Goal: Transaction & Acquisition: Obtain resource

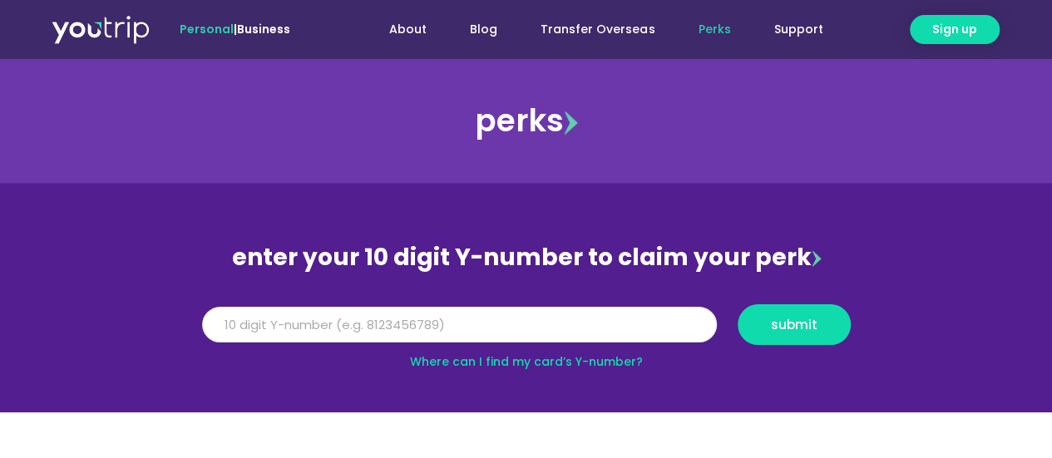
click at [600, 331] on input "Y Number" at bounding box center [459, 325] width 515 height 37
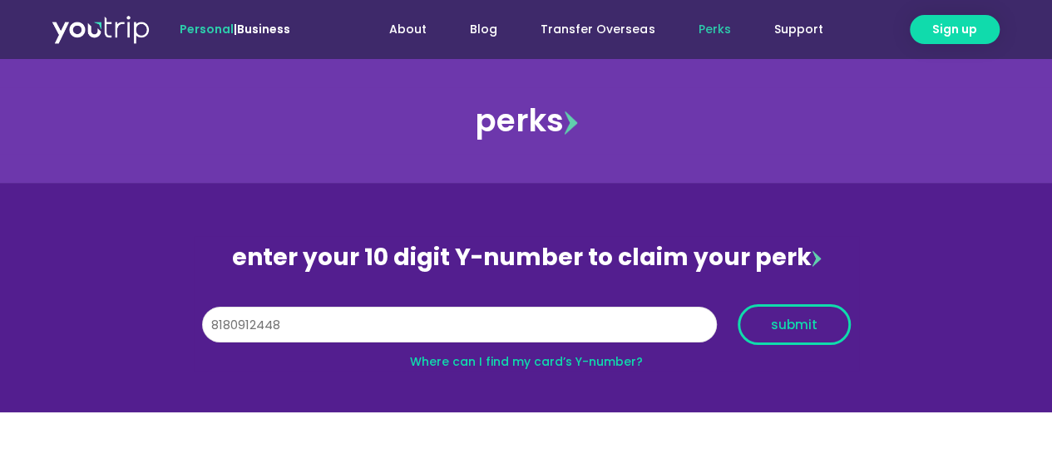
type input "8180912448"
click at [793, 326] on span "submit" at bounding box center [794, 324] width 47 height 12
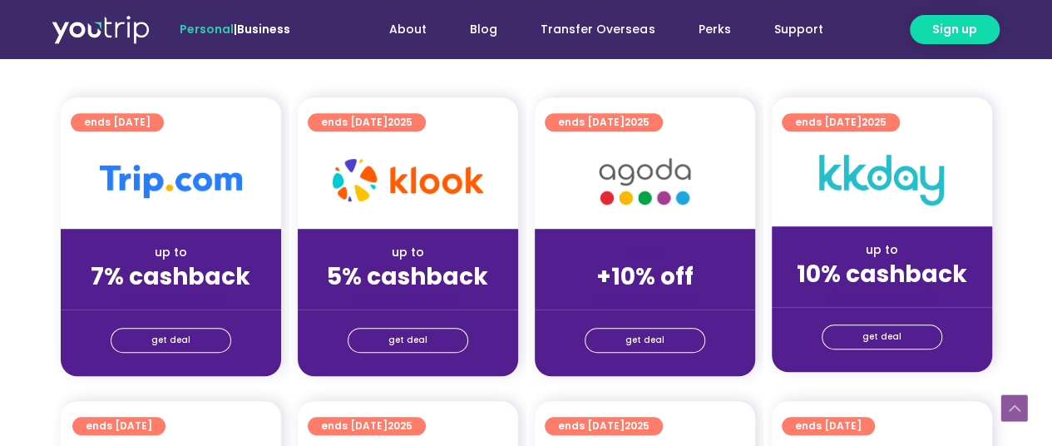
scroll to position [432, 0]
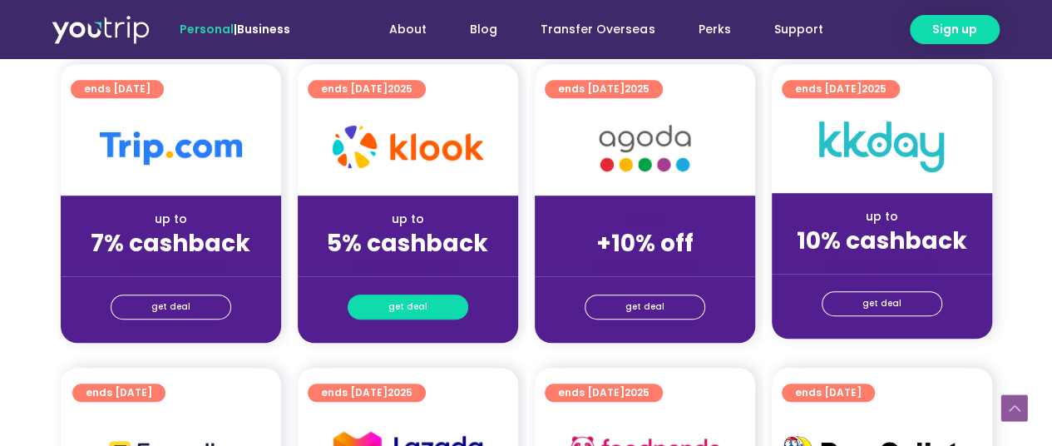
click at [398, 313] on span "get deal" at bounding box center [407, 306] width 39 height 23
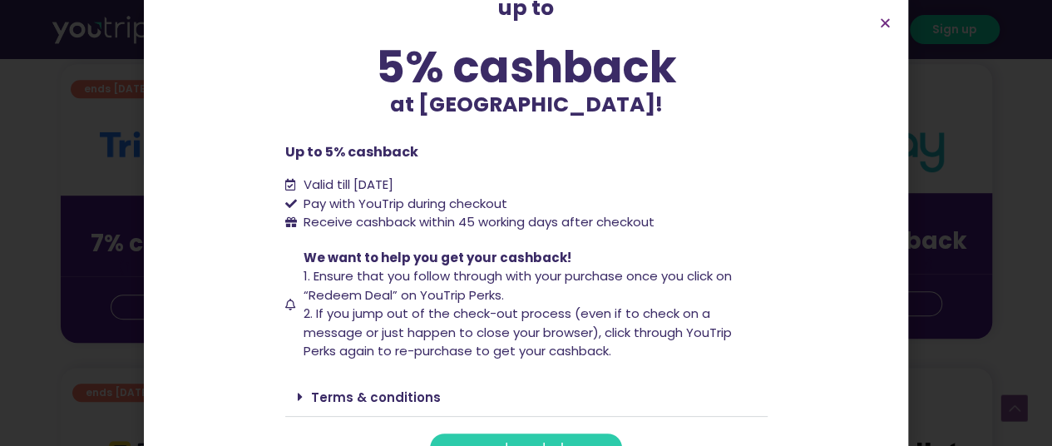
scroll to position [149, 0]
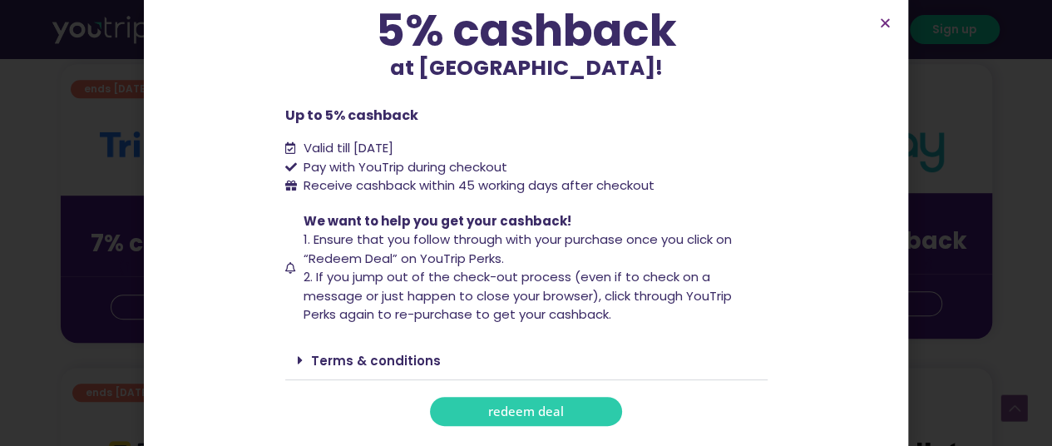
click at [545, 416] on span "redeem deal" at bounding box center [526, 411] width 76 height 12
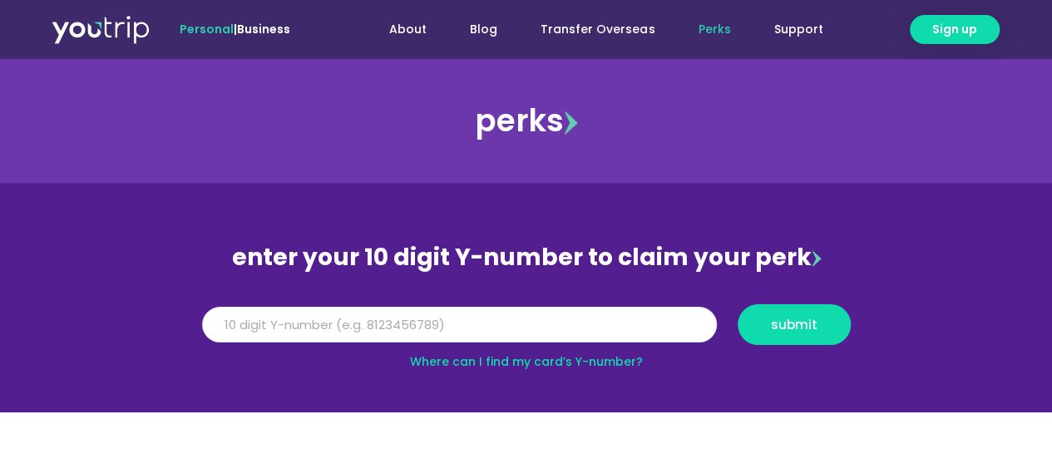
click at [540, 321] on input "Y Number" at bounding box center [459, 325] width 515 height 37
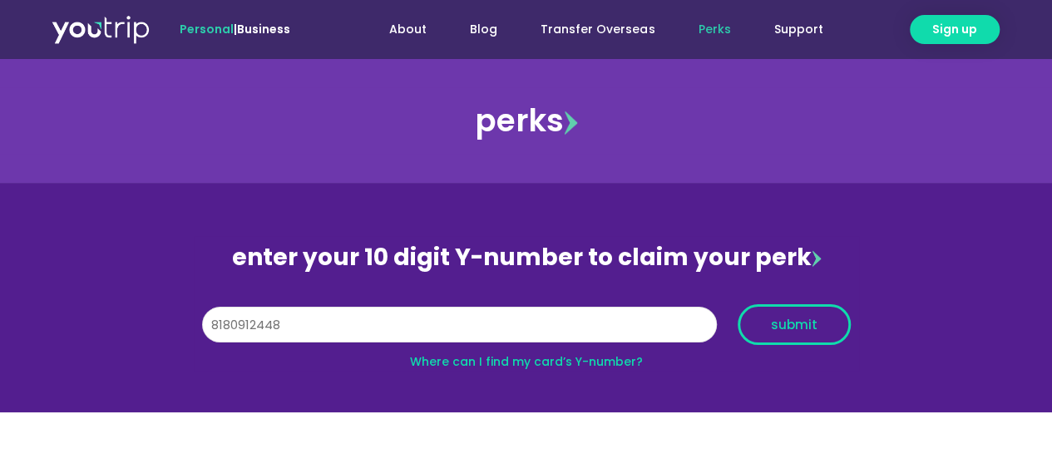
type input "8180912448"
click at [817, 313] on button "submit" at bounding box center [794, 324] width 113 height 41
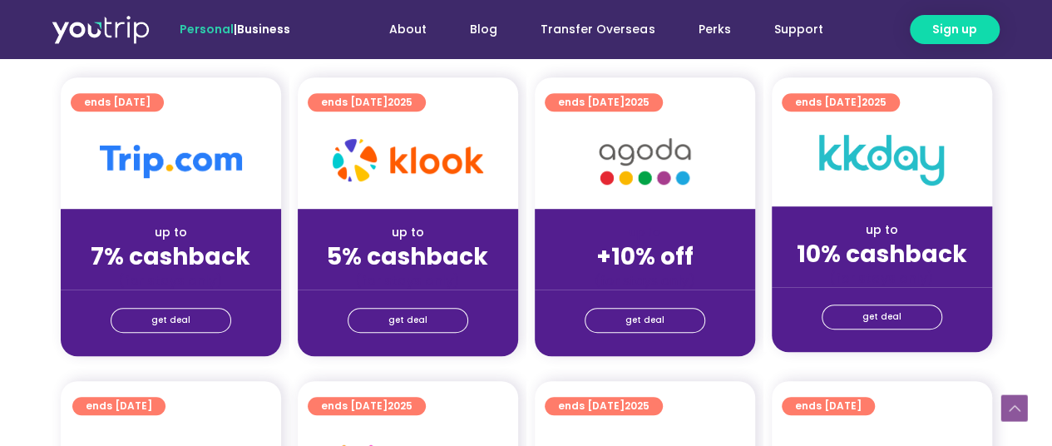
scroll to position [423, 0]
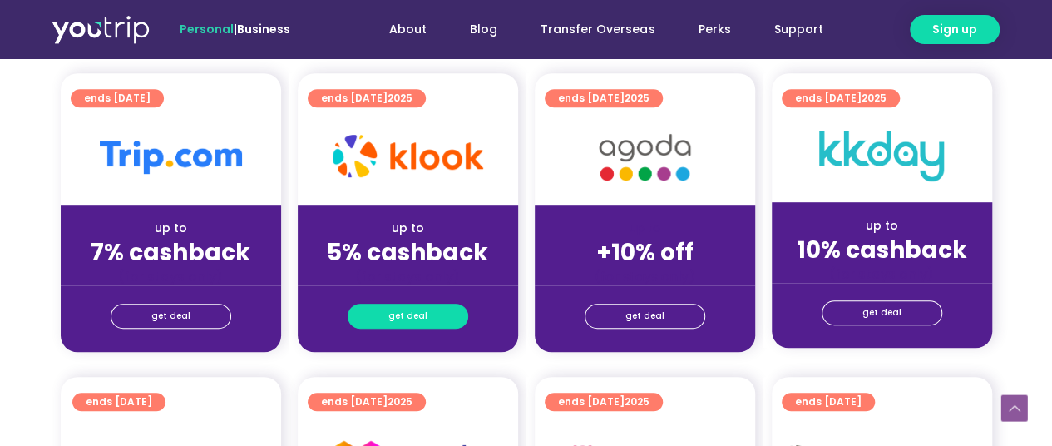
click at [417, 308] on span "get deal" at bounding box center [407, 315] width 39 height 23
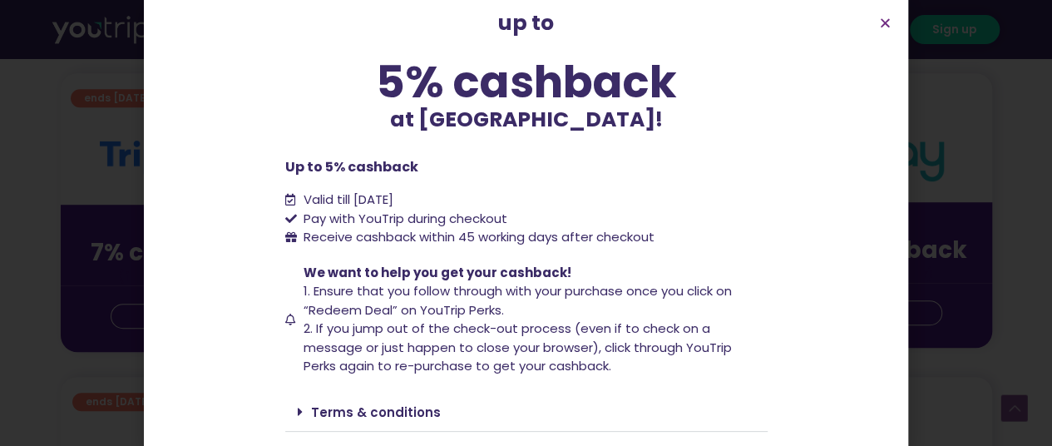
scroll to position [149, 0]
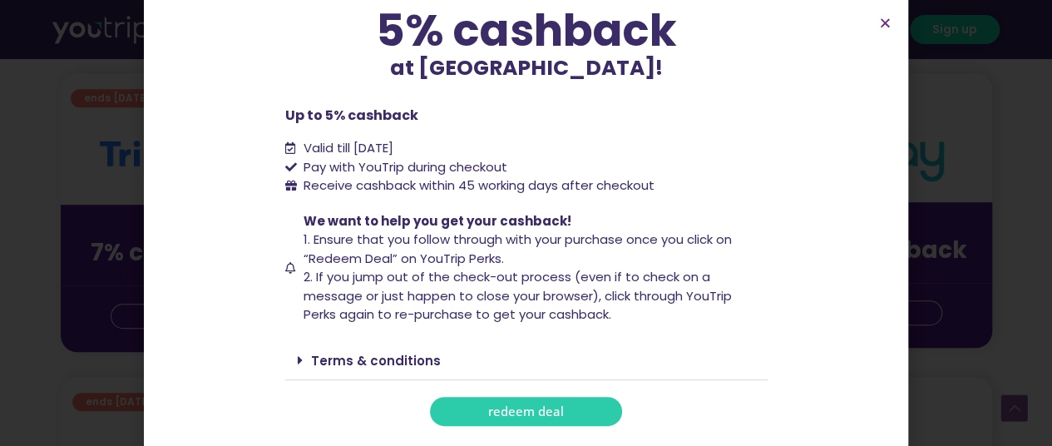
click at [517, 410] on span "redeem deal" at bounding box center [526, 411] width 76 height 12
